Goal: Information Seeking & Learning: Learn about a topic

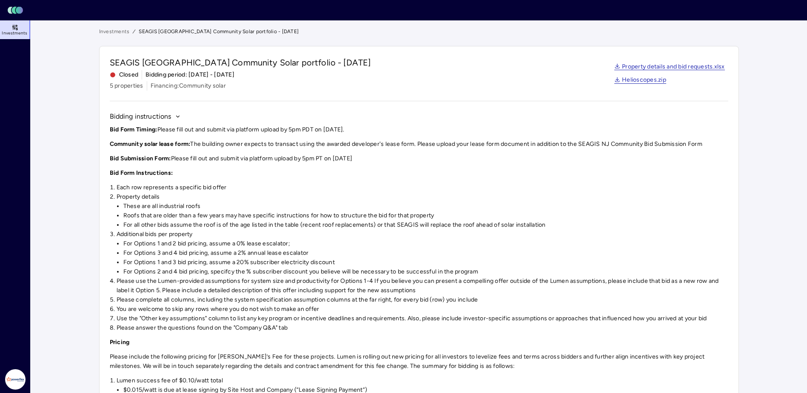
click at [15, 33] on span "Investments" at bounding box center [15, 33] width 26 height 5
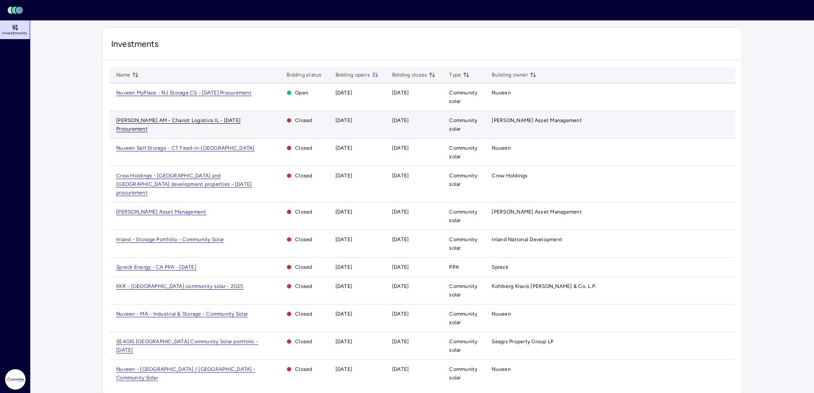
click at [219, 117] on span "[PERSON_NAME] AM - Chariot Logistics IL - [DATE] Procurement" at bounding box center [178, 124] width 124 height 15
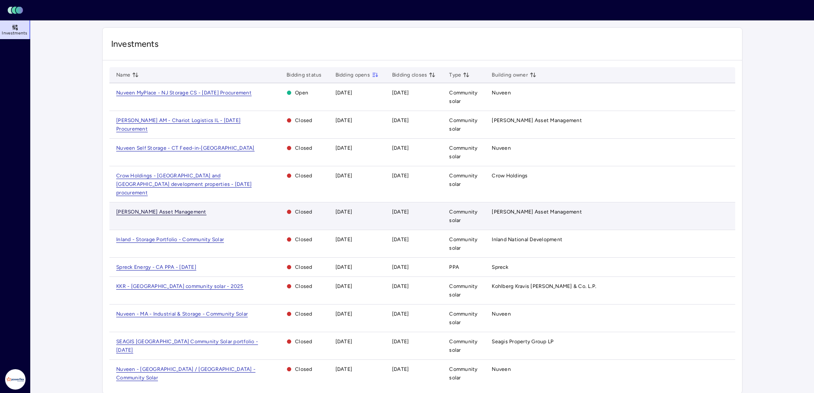
click at [179, 209] on span "[PERSON_NAME] Asset Management" at bounding box center [161, 212] width 90 height 6
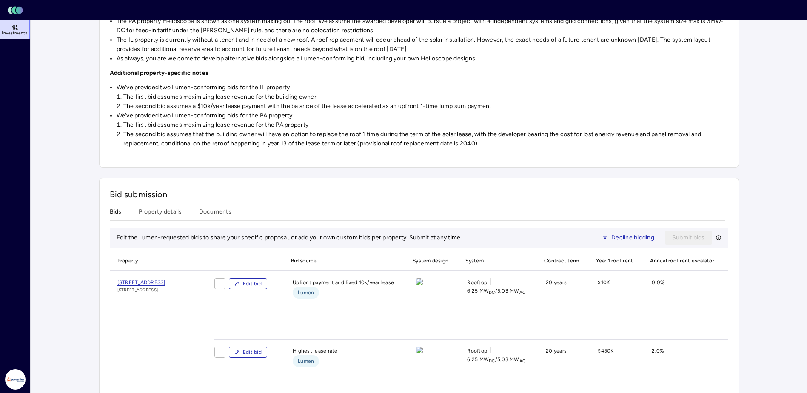
scroll to position [426, 0]
